Goal: Find specific page/section: Locate a particular part of the current website

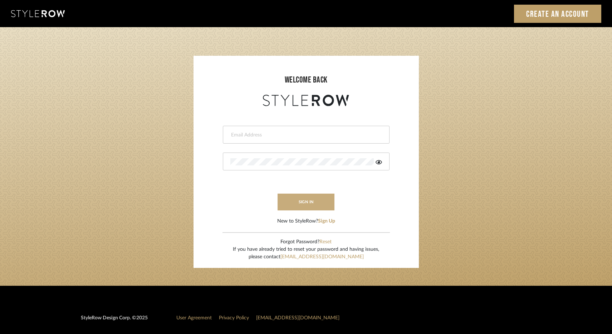
type input "[EMAIL_ADDRESS][DOMAIN_NAME]"
click at [289, 202] on button "sign in" at bounding box center [305, 202] width 57 height 17
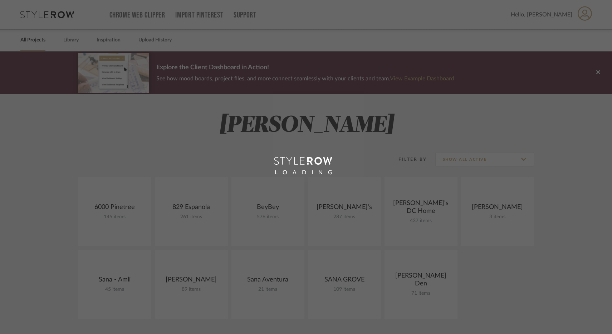
scroll to position [54, 0]
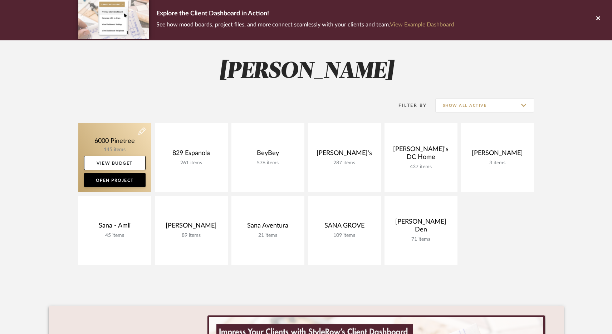
click at [104, 132] on link at bounding box center [114, 157] width 73 height 69
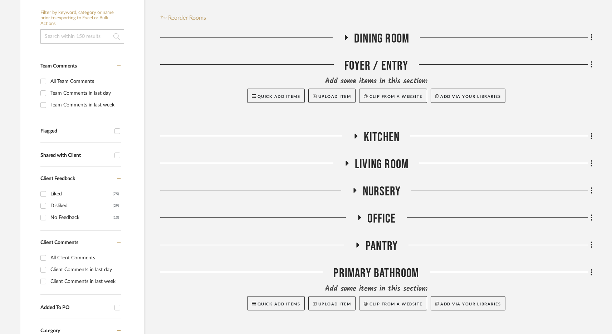
scroll to position [140, 0]
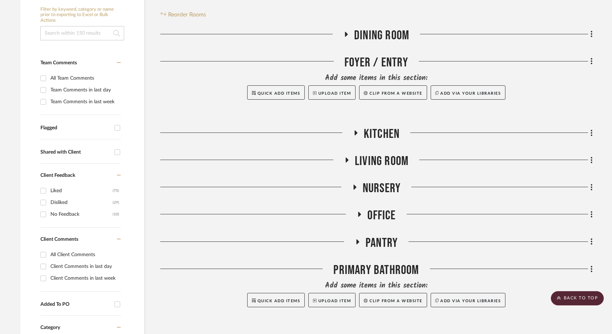
click at [360, 162] on span "Living Room" at bounding box center [382, 161] width 54 height 15
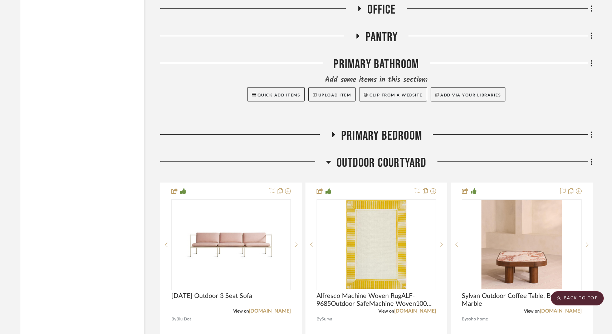
scroll to position [1182, 0]
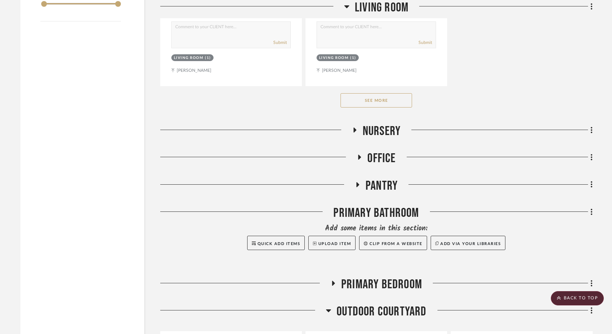
click at [386, 98] on button "See More" at bounding box center [375, 100] width 71 height 14
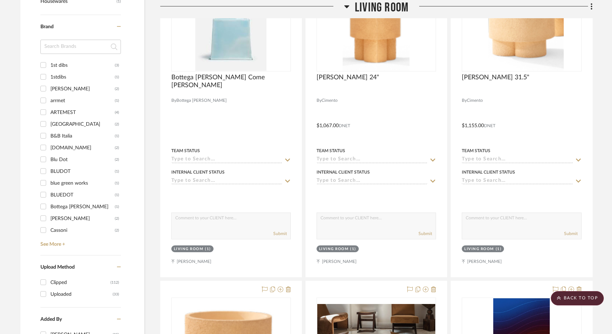
scroll to position [912, 0]
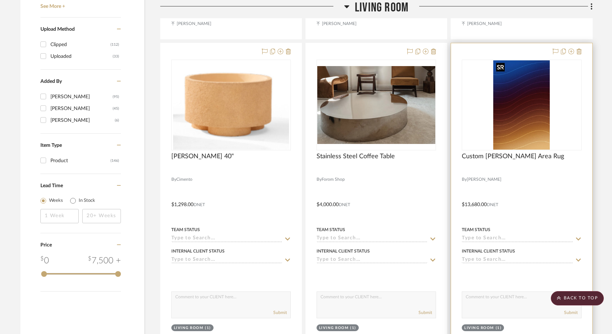
click at [0, 0] on img at bounding box center [0, 0] width 0 height 0
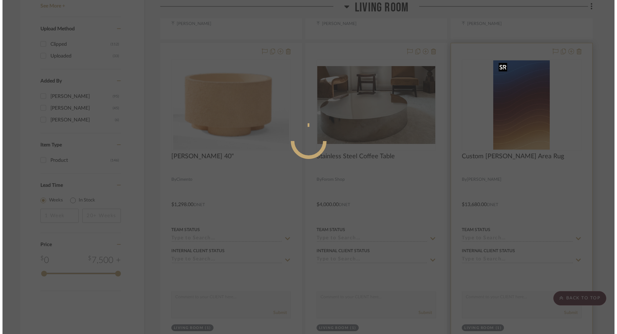
scroll to position [0, 0]
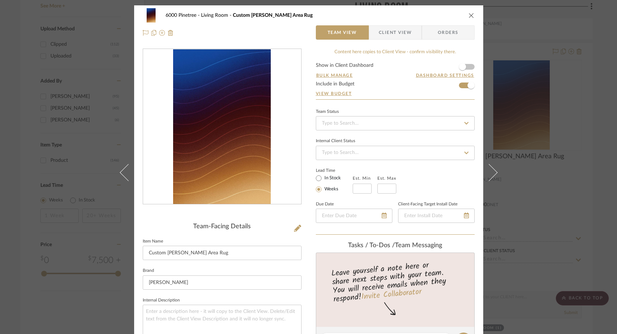
click at [225, 141] on img "0" at bounding box center [222, 126] width 98 height 155
